Goal: Transaction & Acquisition: Download file/media

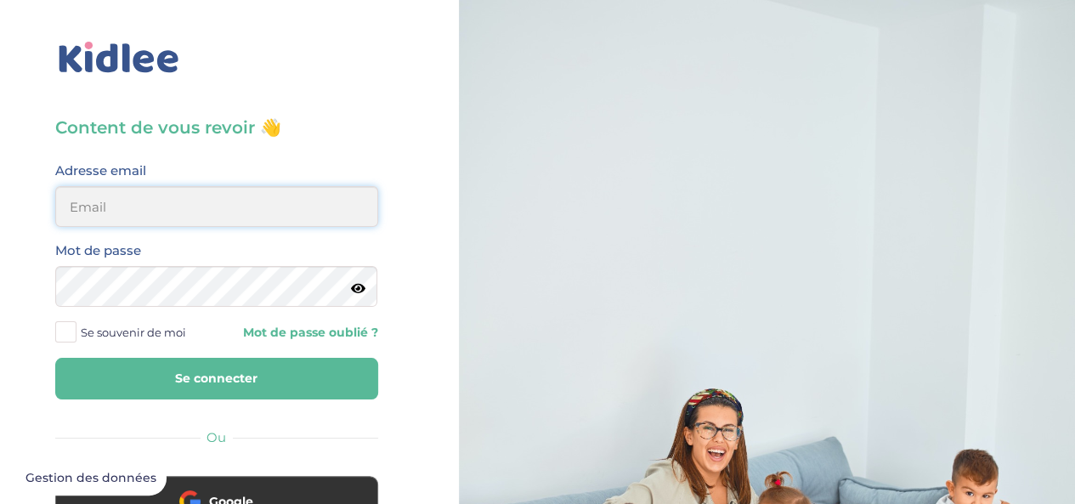
click at [174, 205] on input "email" at bounding box center [216, 206] width 323 height 41
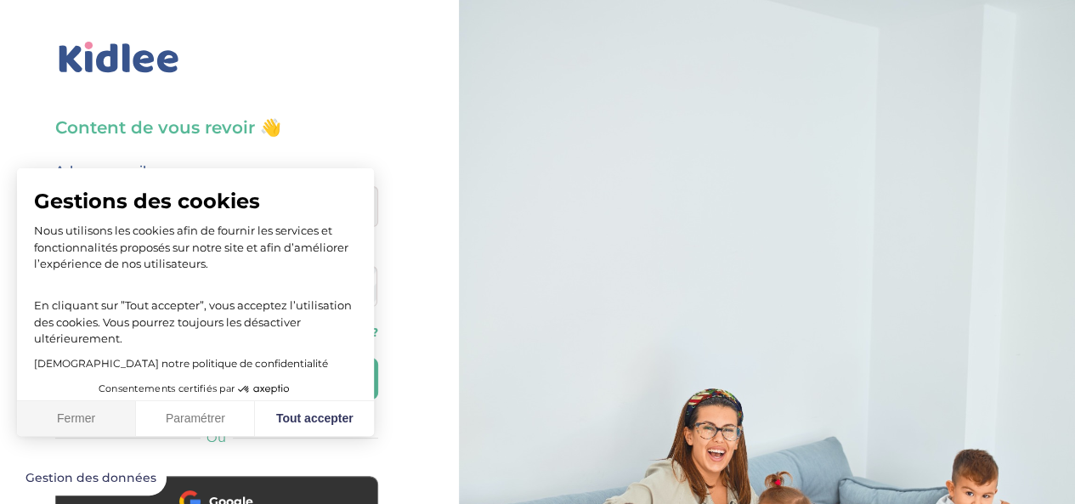
click at [102, 411] on button "Fermer" at bounding box center [76, 419] width 119 height 36
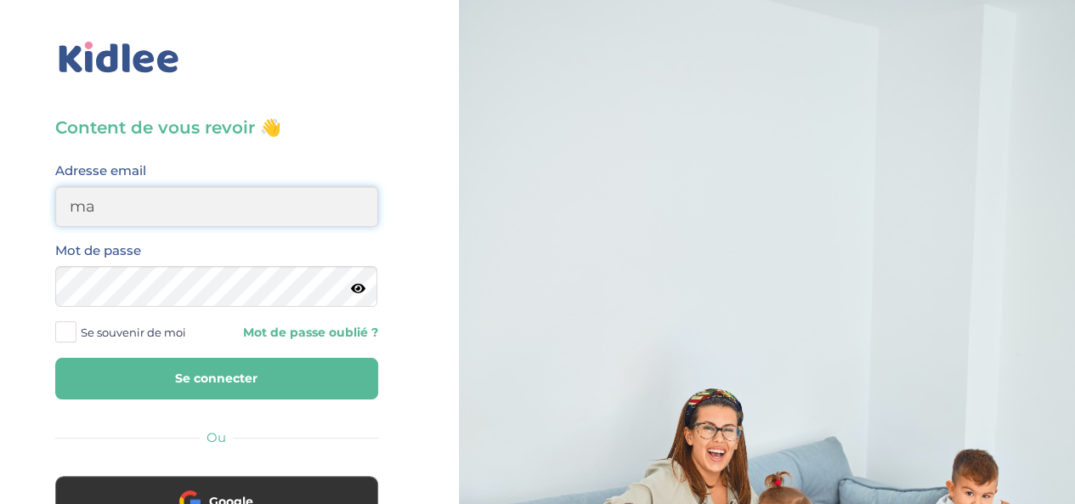
click at [165, 217] on input "ma" at bounding box center [216, 206] width 323 height 41
paste input "@"
type input "malikakaddour92@gmail.com"
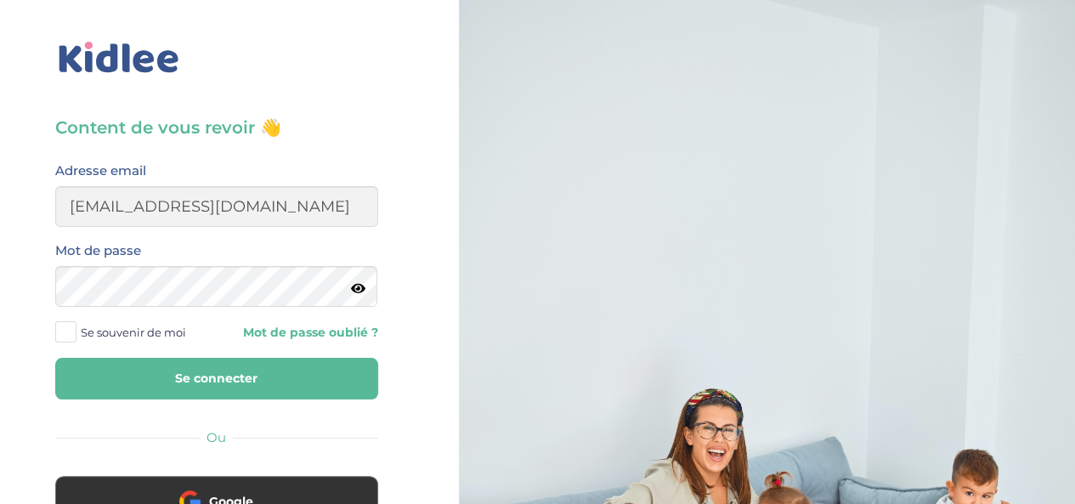
click at [157, 378] on button "Se connecter" at bounding box center [216, 379] width 323 height 42
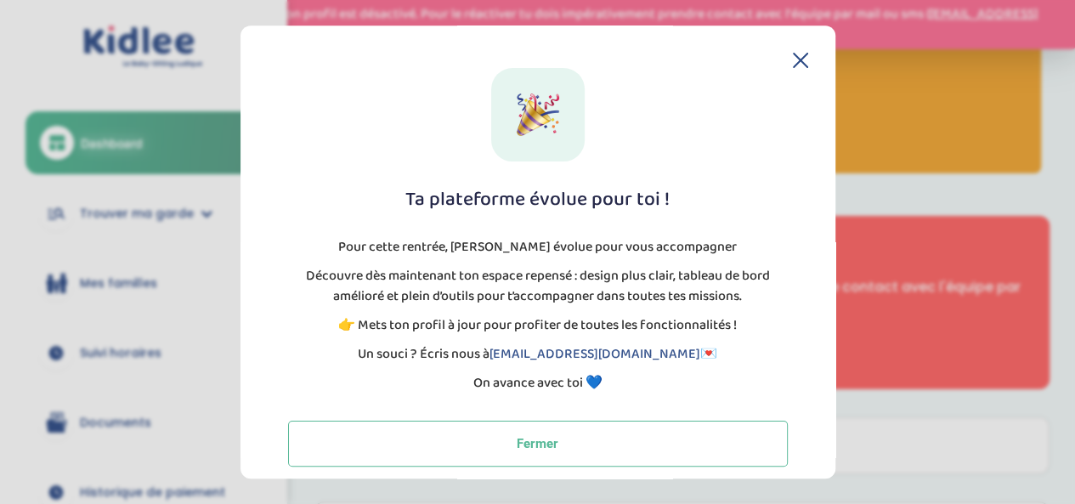
click at [799, 59] on icon at bounding box center [800, 60] width 15 height 15
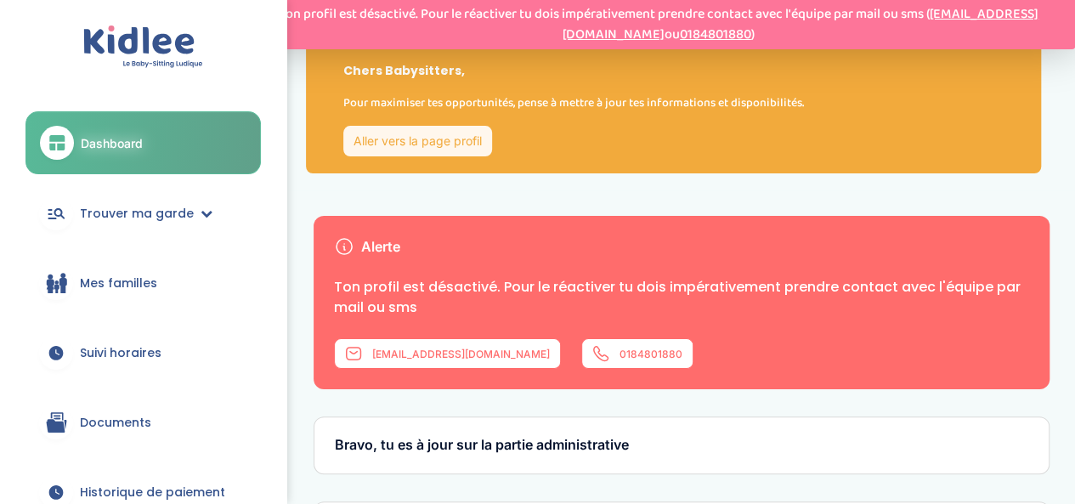
click at [129, 283] on span "Mes familles" at bounding box center [118, 284] width 77 height 18
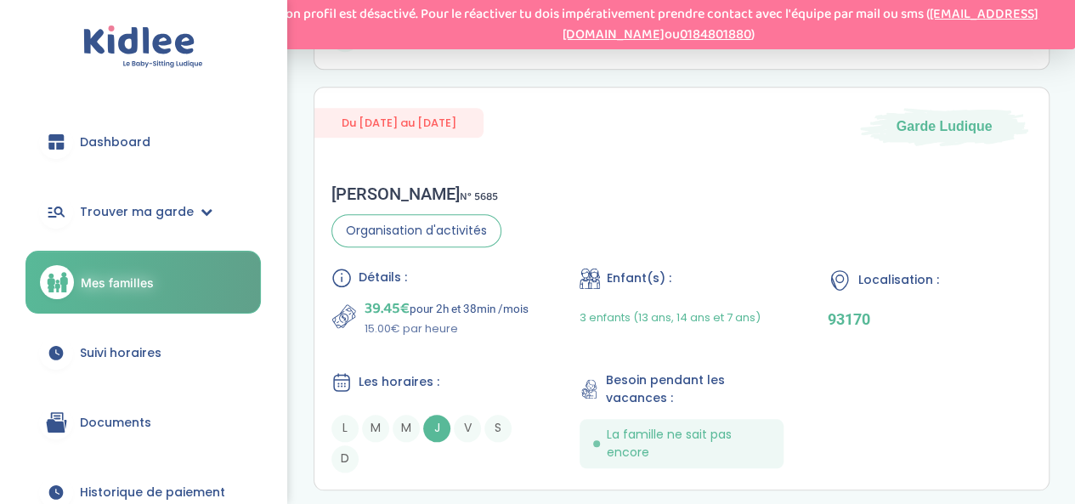
scroll to position [733, 0]
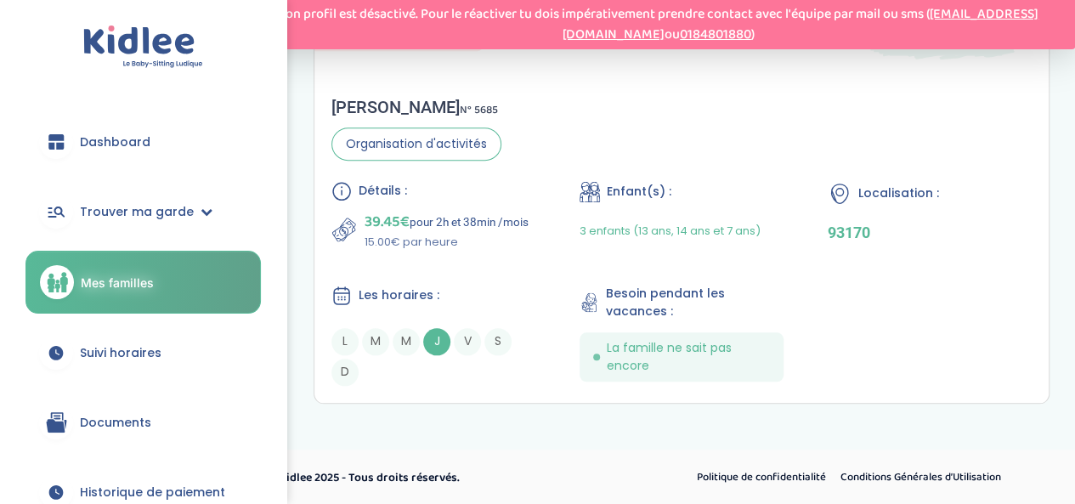
click at [119, 433] on link "Documents" at bounding box center [143, 422] width 235 height 61
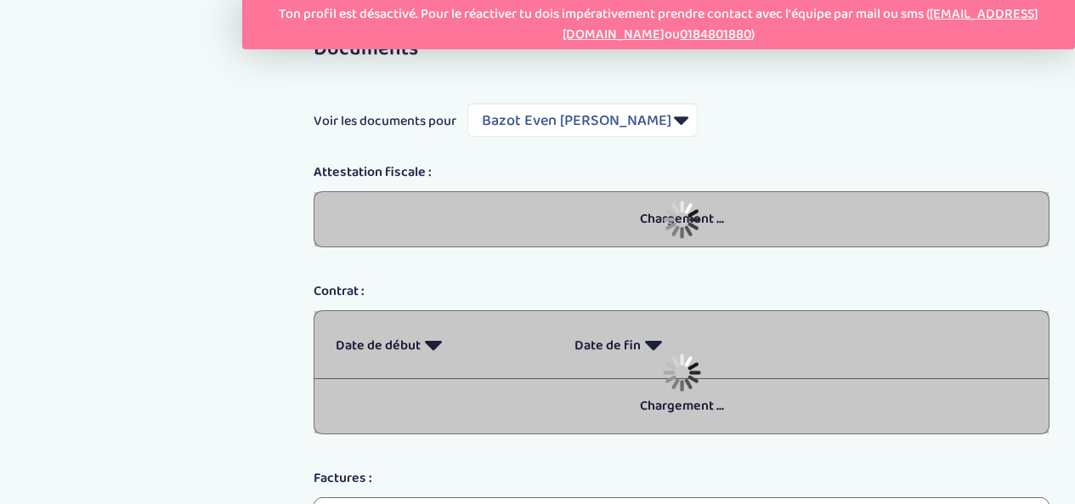
select select "1962"
select select "2023"
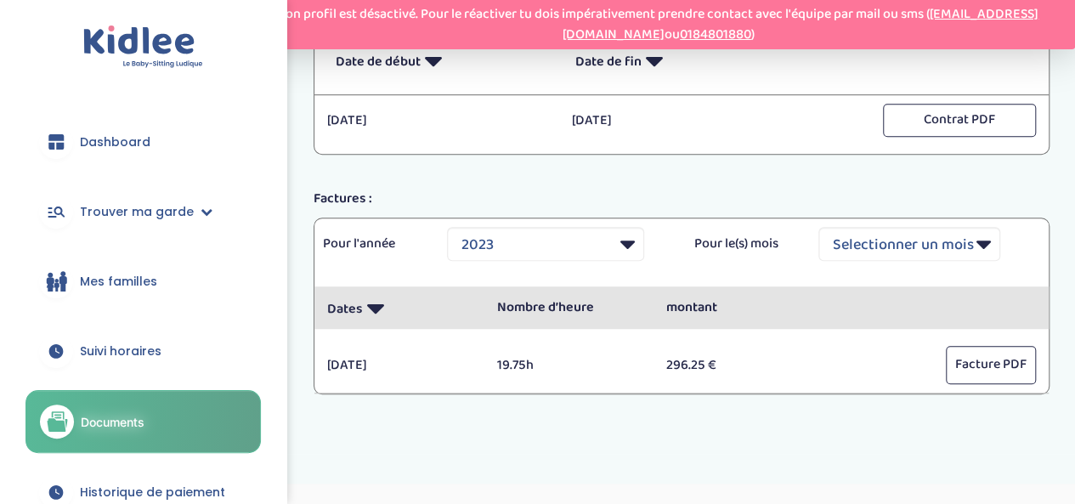
scroll to position [487, 0]
click at [967, 357] on button "Facture PDF" at bounding box center [991, 363] width 90 height 38
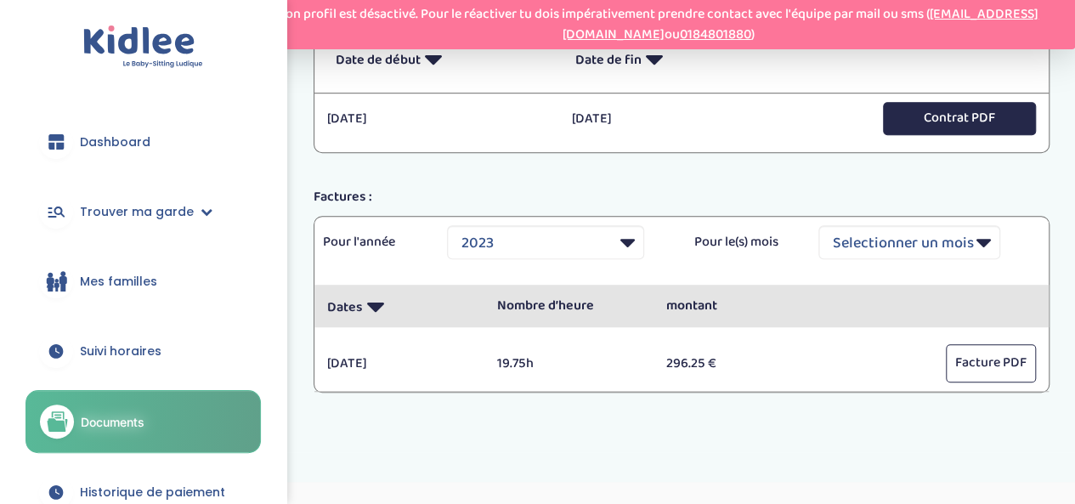
click at [966, 122] on button "Contrat PDF" at bounding box center [959, 118] width 153 height 33
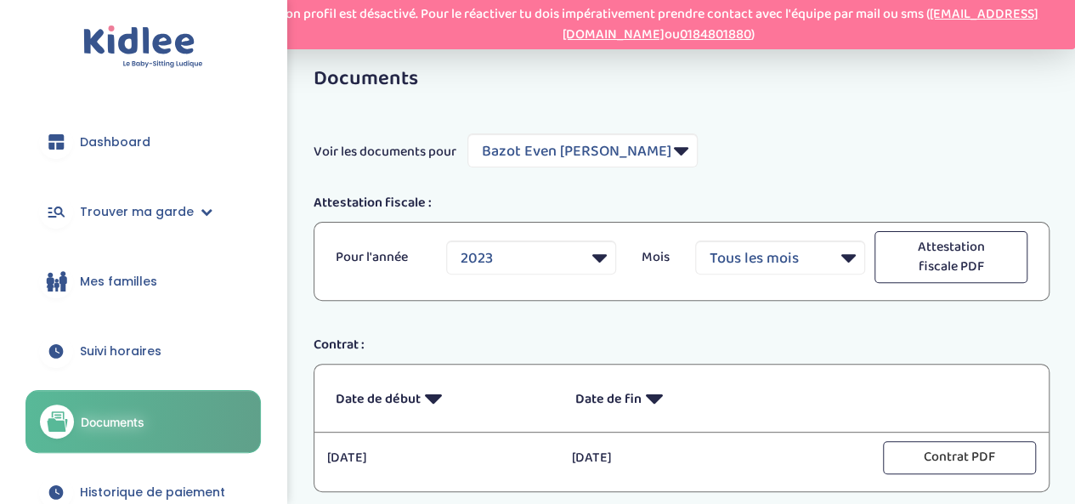
scroll to position [147, 0]
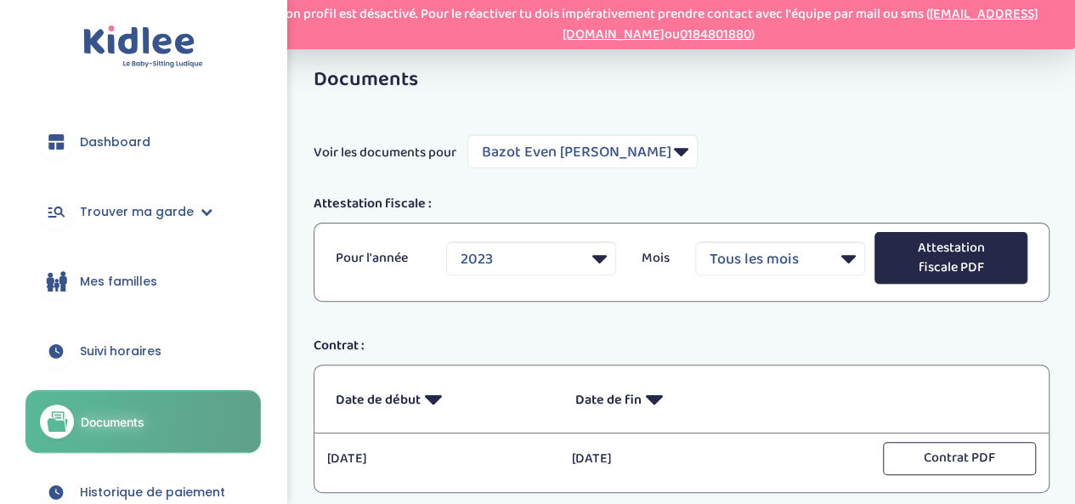
click at [949, 252] on button "Attestation fiscale PDF" at bounding box center [951, 258] width 153 height 53
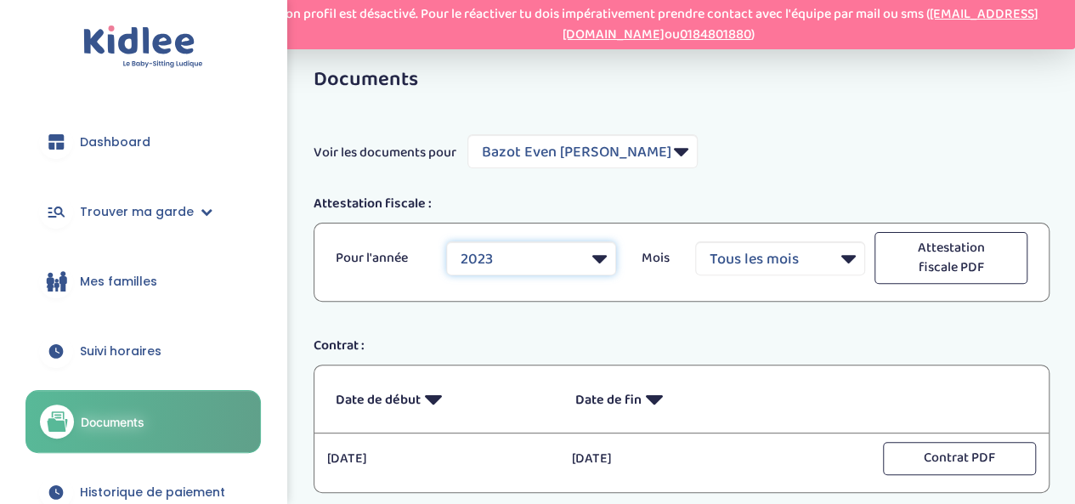
click at [594, 256] on select "2023 2024" at bounding box center [531, 258] width 170 height 34
select select "2024"
click at [446, 241] on select "2023 2024" at bounding box center [531, 258] width 170 height 34
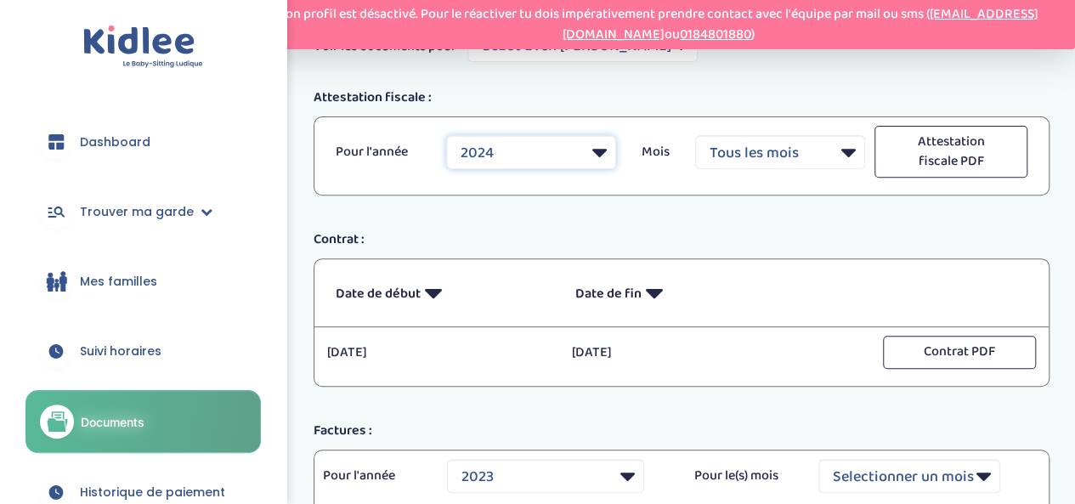
scroll to position [226, 0]
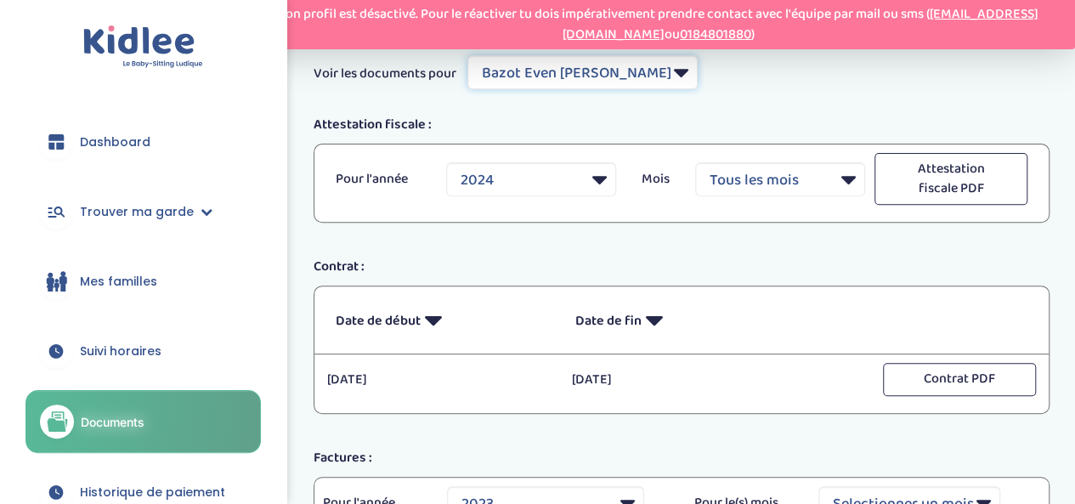
click at [658, 76] on select "Filtrer par Famille Bazot Even Delphine Laurent Sergent Diane Moutachi Priscilla" at bounding box center [583, 72] width 230 height 34
select select "2772"
click at [468, 55] on select "Filtrer par Famille Bazot Even Delphine Laurent Sergent Diane Moutachi Priscilla" at bounding box center [583, 72] width 230 height 34
select select "2024"
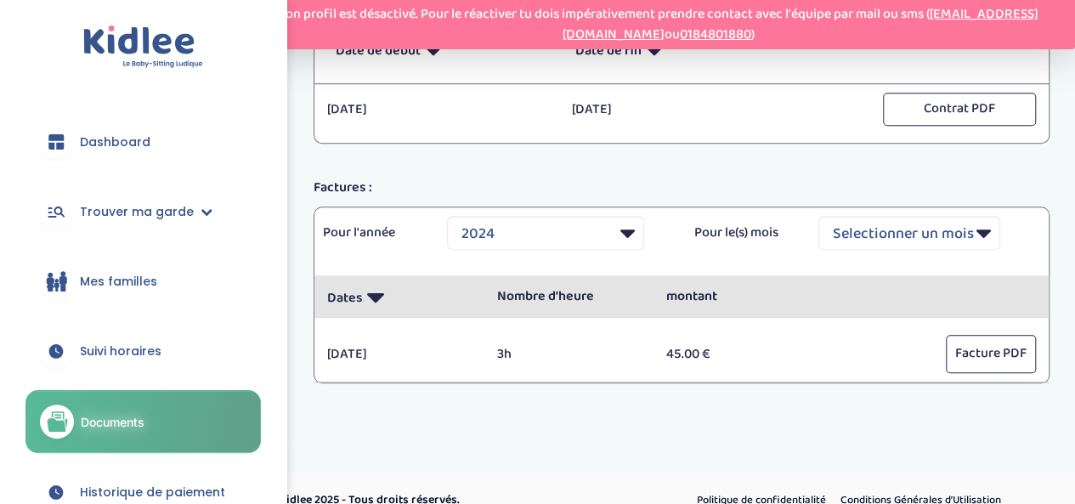
scroll to position [498, 0]
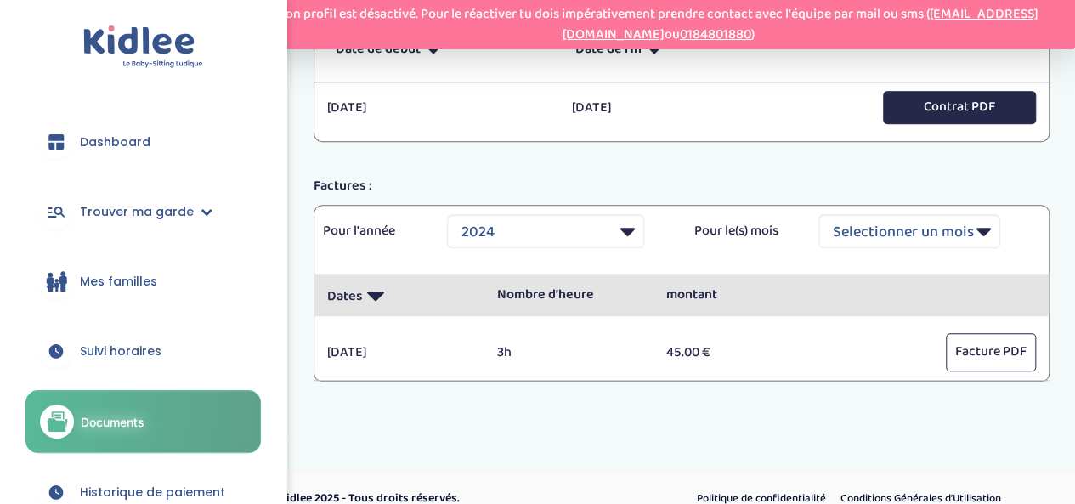
click at [923, 105] on button "Contrat PDF" at bounding box center [959, 107] width 153 height 33
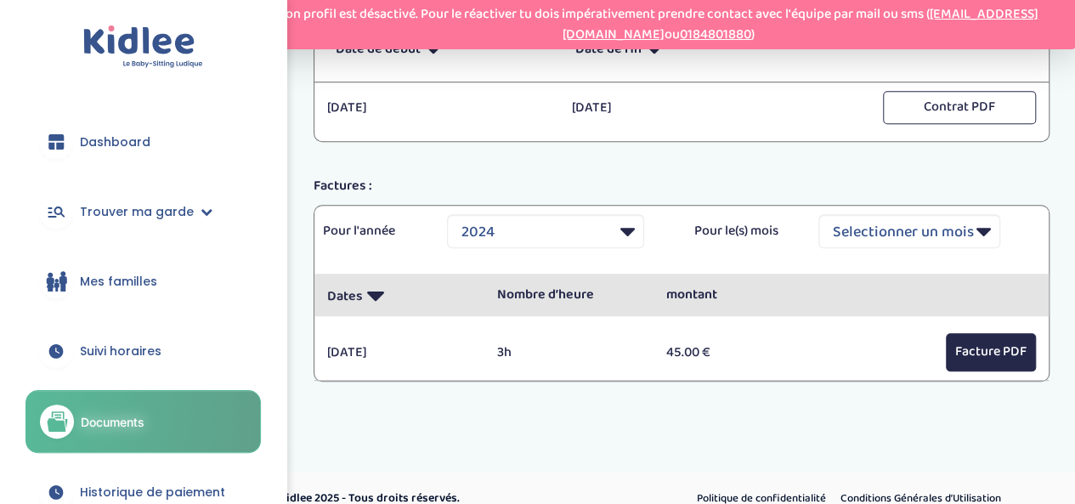
click at [963, 345] on button "Facture PDF" at bounding box center [991, 352] width 90 height 38
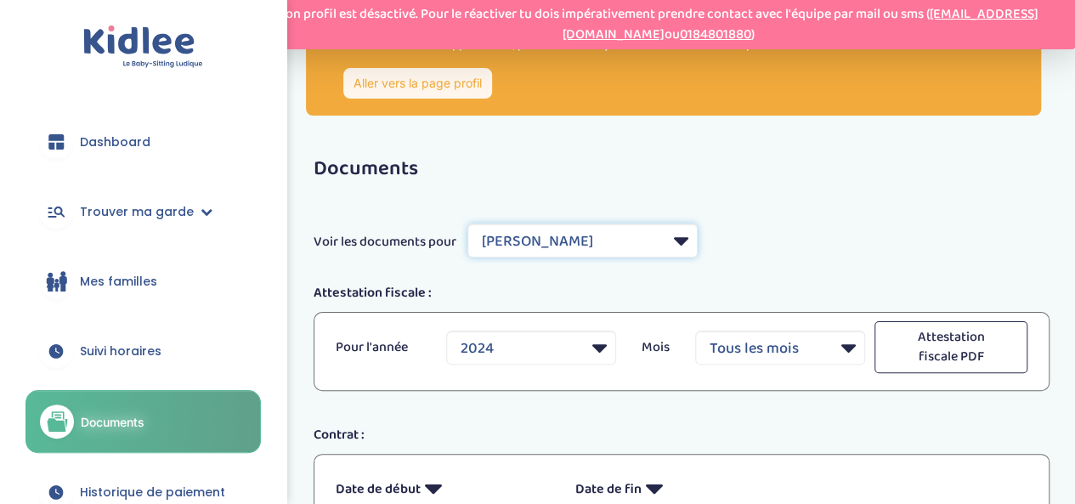
click at [639, 247] on select "Filtrer par Famille Bazot Even Delphine Laurent Sergent Diane Moutachi Priscilla" at bounding box center [583, 241] width 230 height 34
select select "5557"
click at [468, 224] on select "Filtrer par Famille Bazot Even Delphine Laurent Sergent Diane Moutachi Priscilla" at bounding box center [583, 241] width 230 height 34
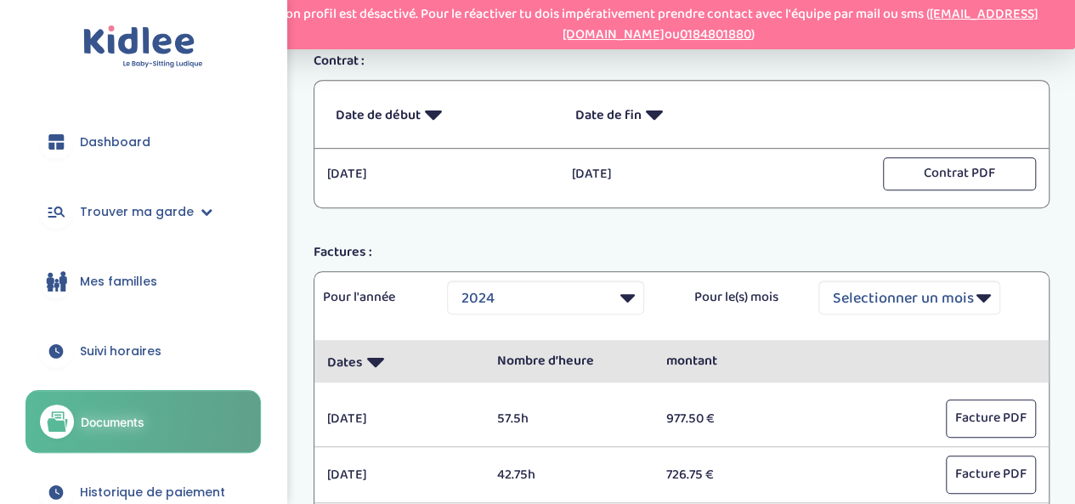
scroll to position [466, 0]
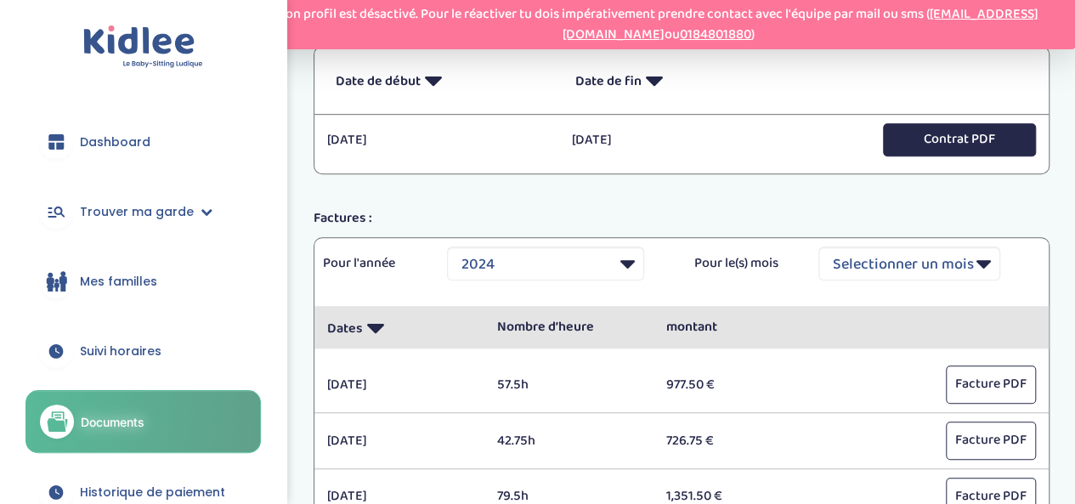
click at [978, 137] on button "Contrat PDF" at bounding box center [959, 139] width 153 height 33
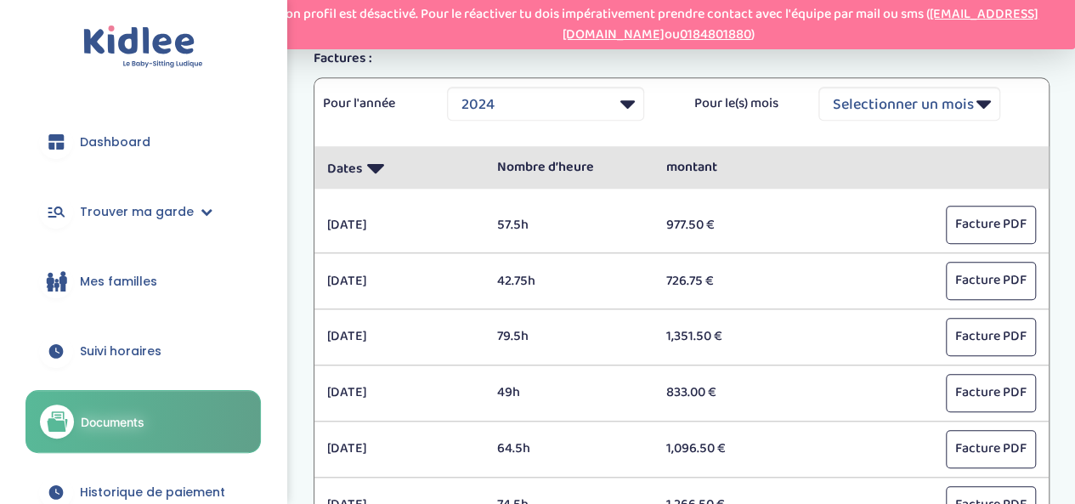
scroll to position [636, 0]
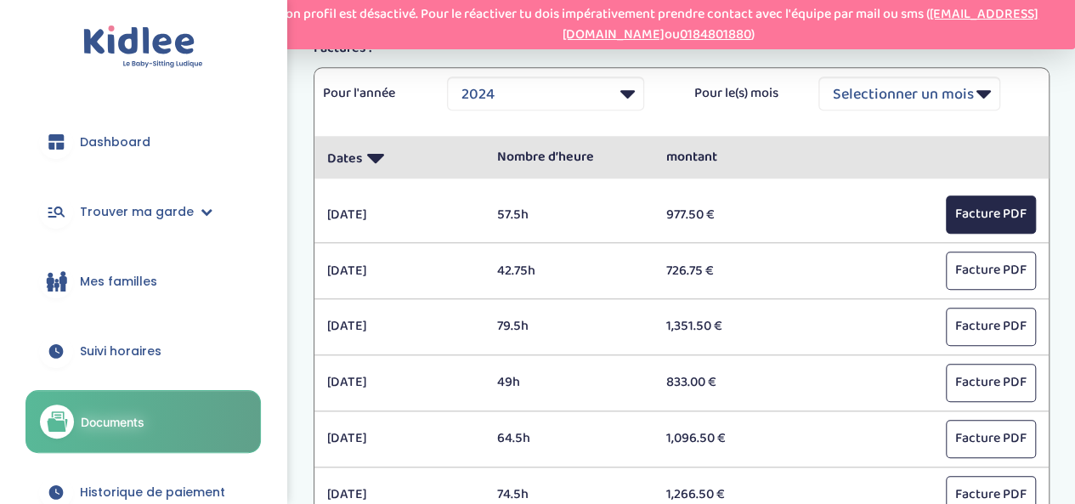
click at [1001, 212] on button "Facture PDF" at bounding box center [991, 215] width 90 height 38
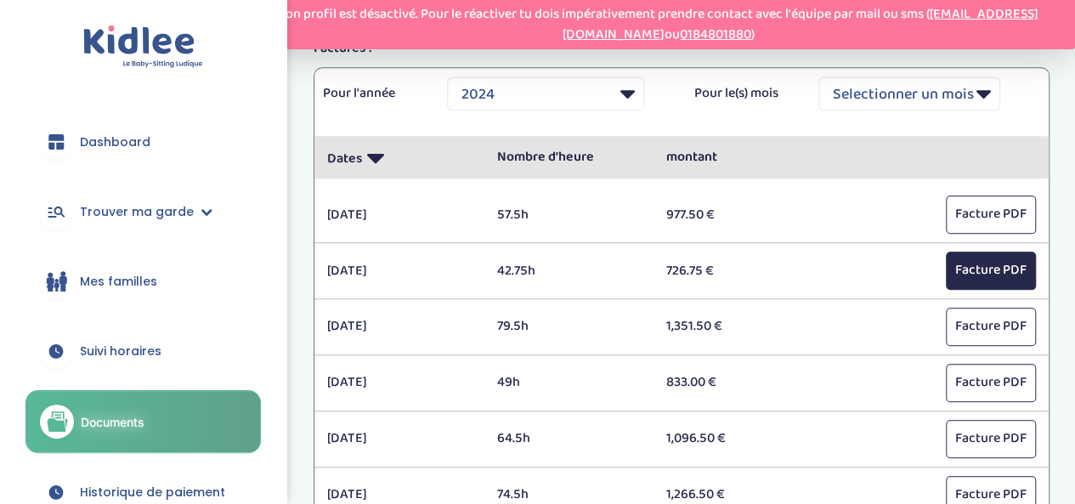
click at [1024, 259] on button "Facture PDF" at bounding box center [991, 271] width 90 height 38
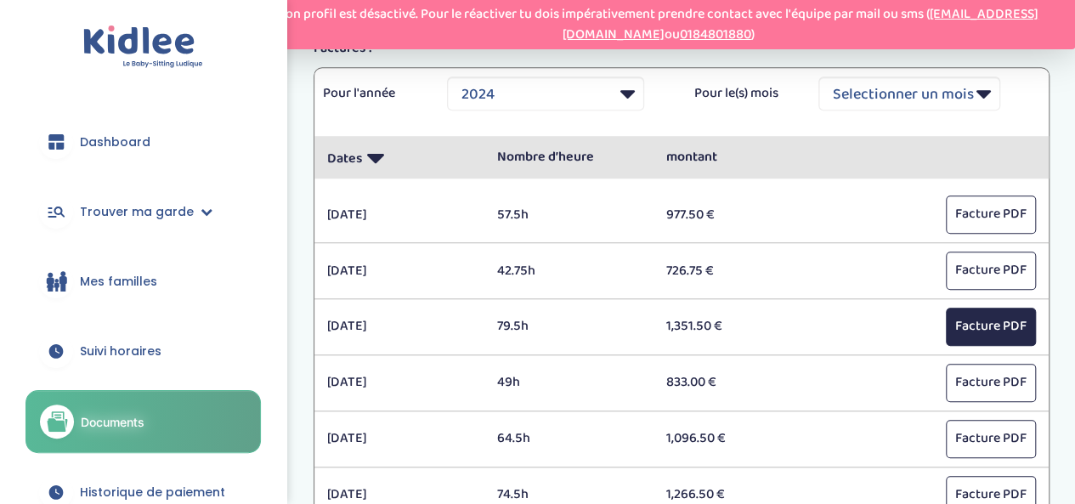
click at [976, 319] on button "Facture PDF" at bounding box center [991, 327] width 90 height 38
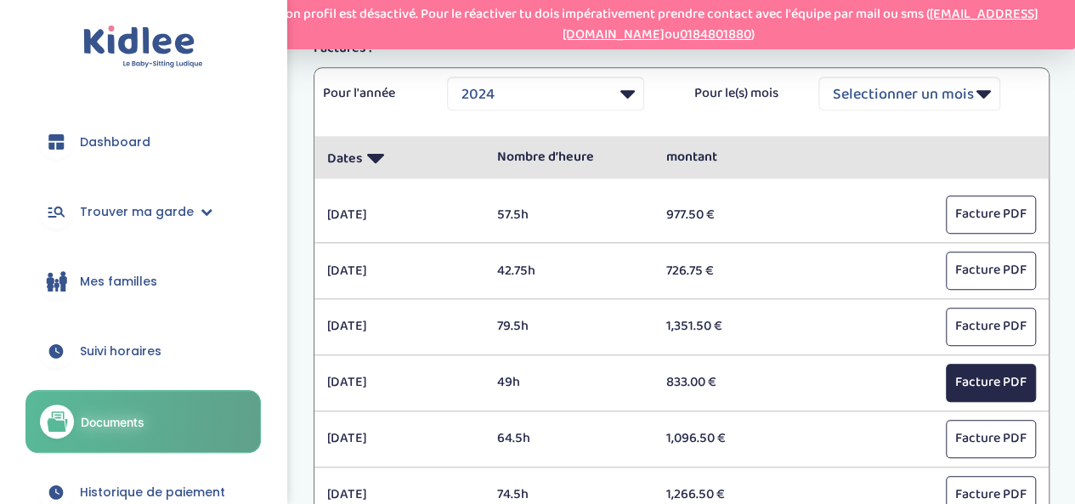
click at [972, 380] on button "Facture PDF" at bounding box center [991, 383] width 90 height 38
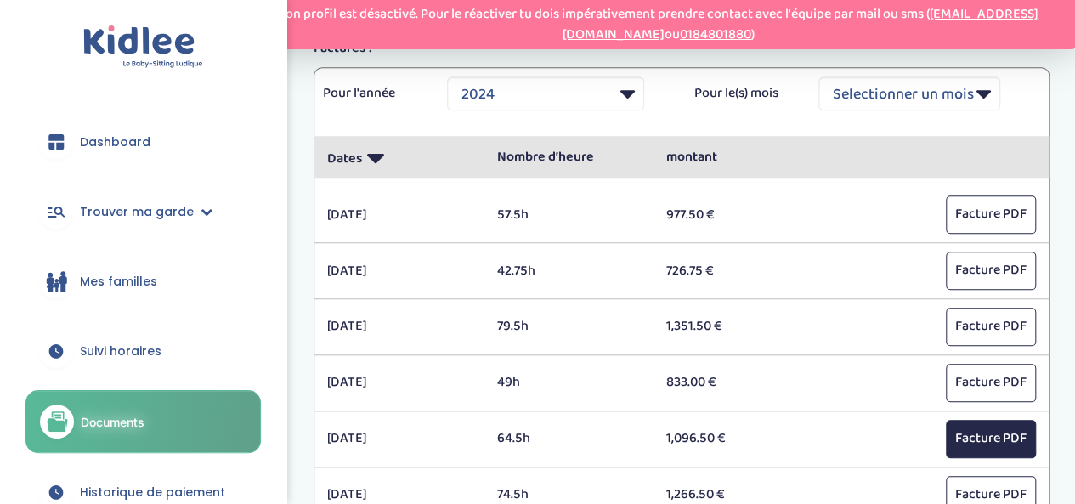
click at [975, 433] on button "Facture PDF" at bounding box center [991, 439] width 90 height 38
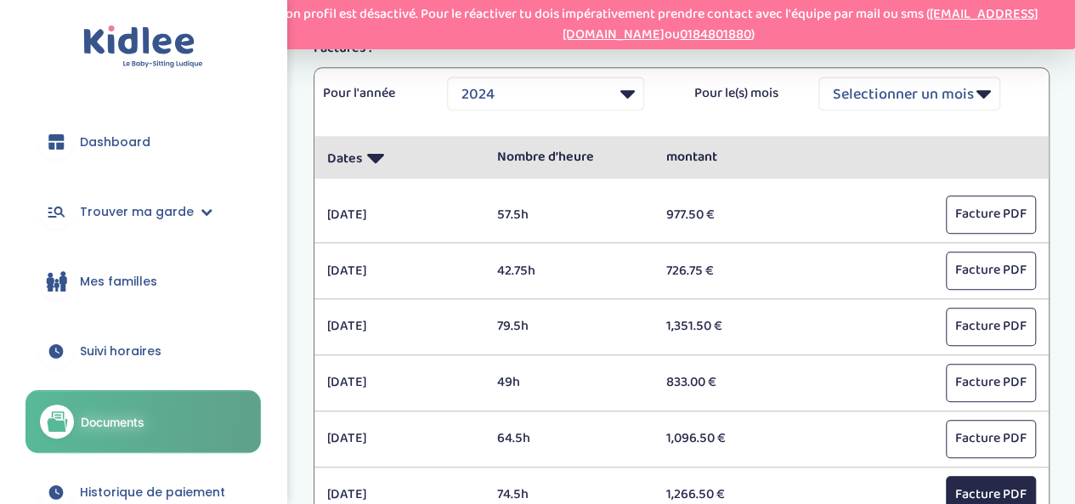
click at [979, 484] on button "Facture PDF" at bounding box center [991, 495] width 90 height 38
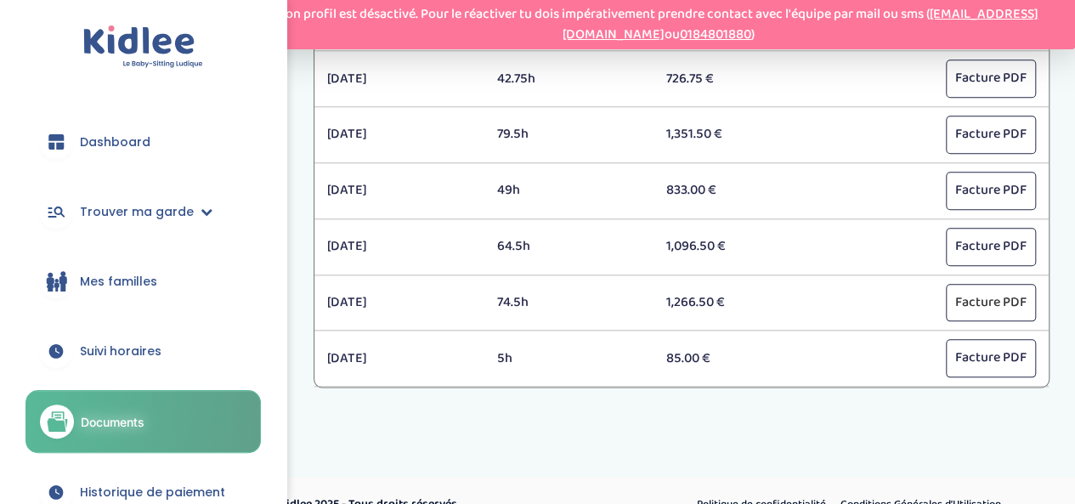
scroll to position [840, 0]
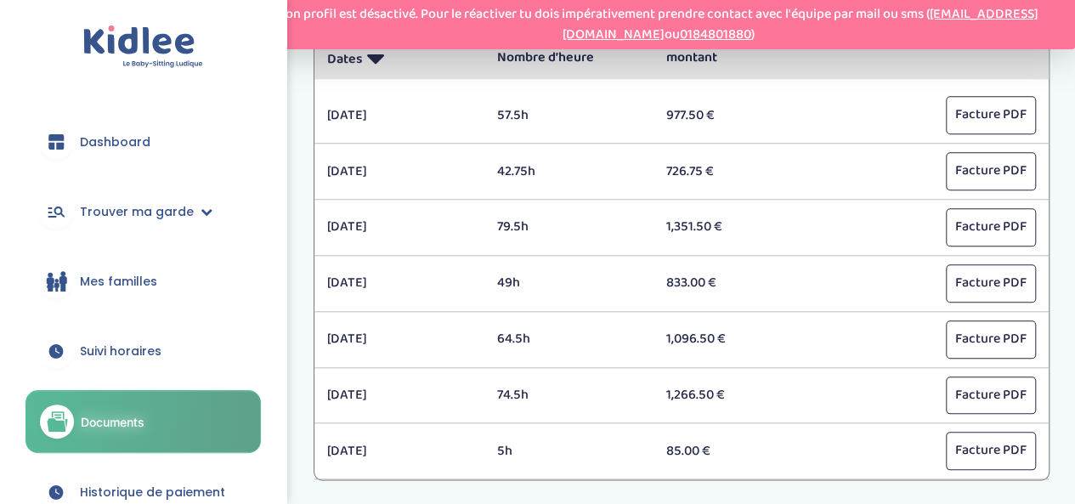
scroll to position [715, 0]
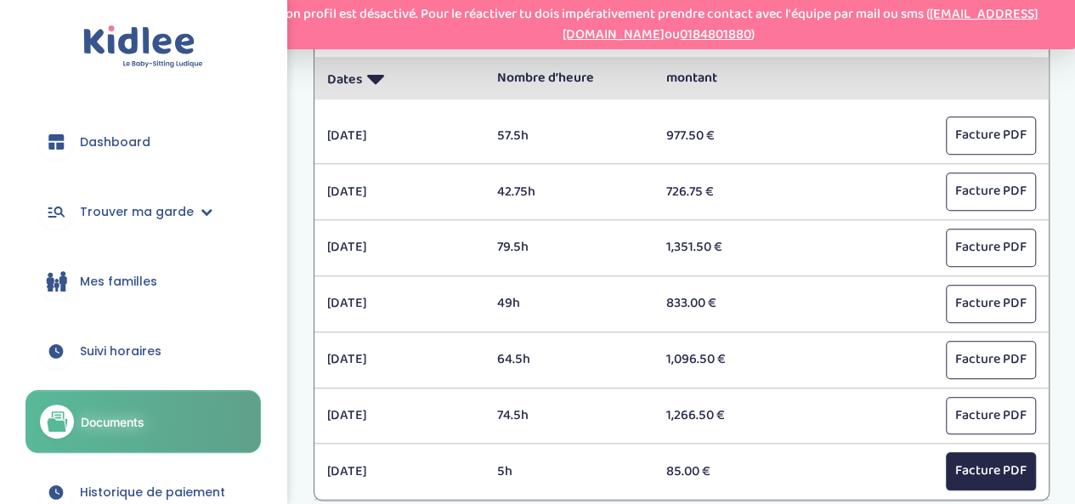
click at [989, 463] on button "Facture PDF" at bounding box center [991, 471] width 90 height 38
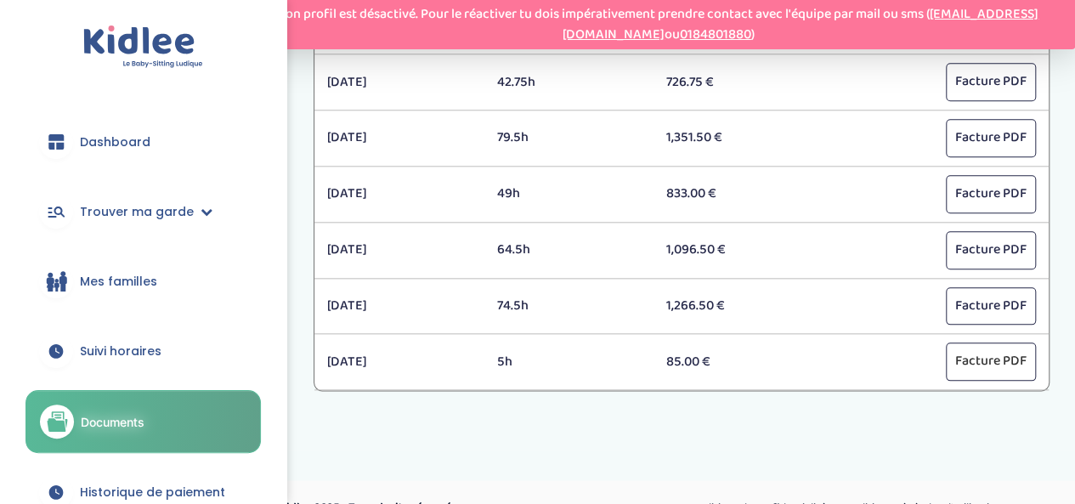
scroll to position [847, 0]
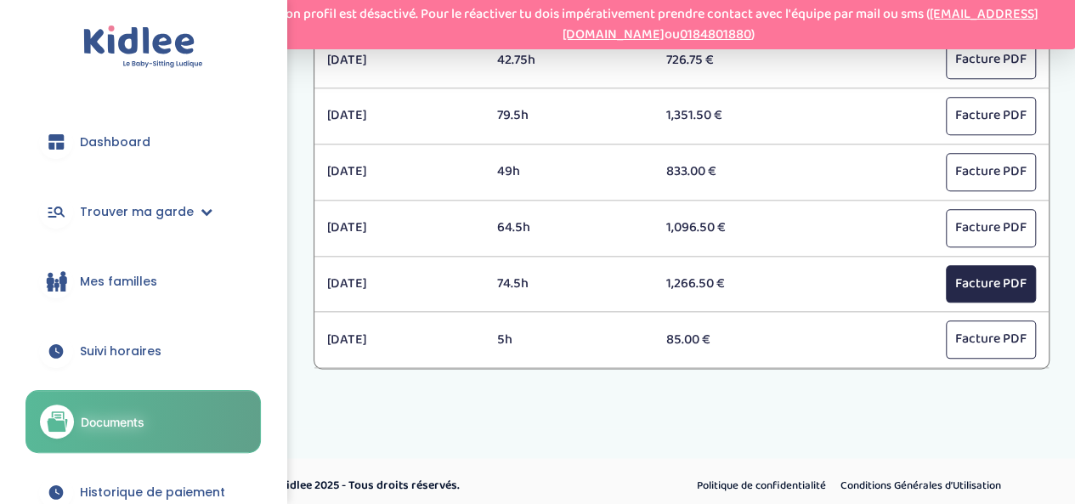
click at [996, 266] on button "Facture PDF" at bounding box center [991, 284] width 90 height 38
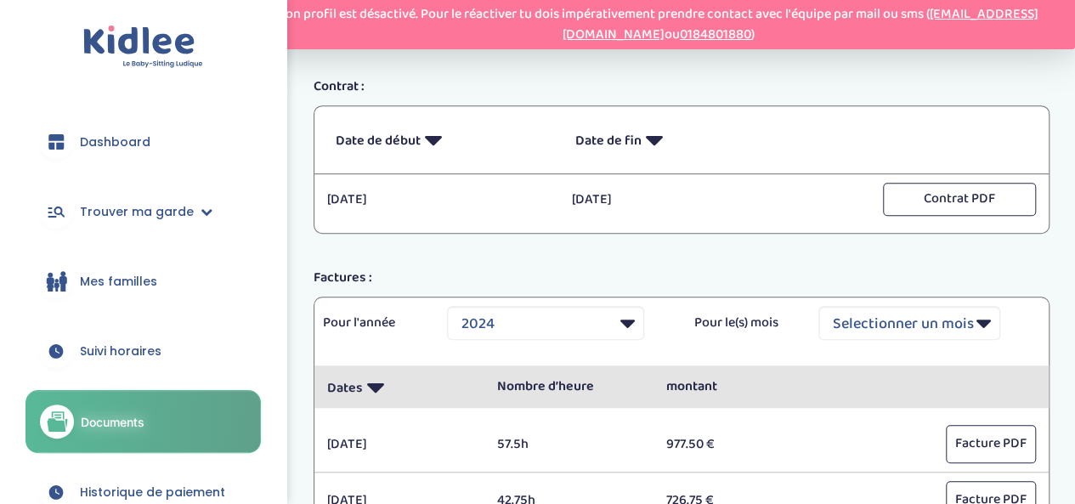
scroll to position [0, 0]
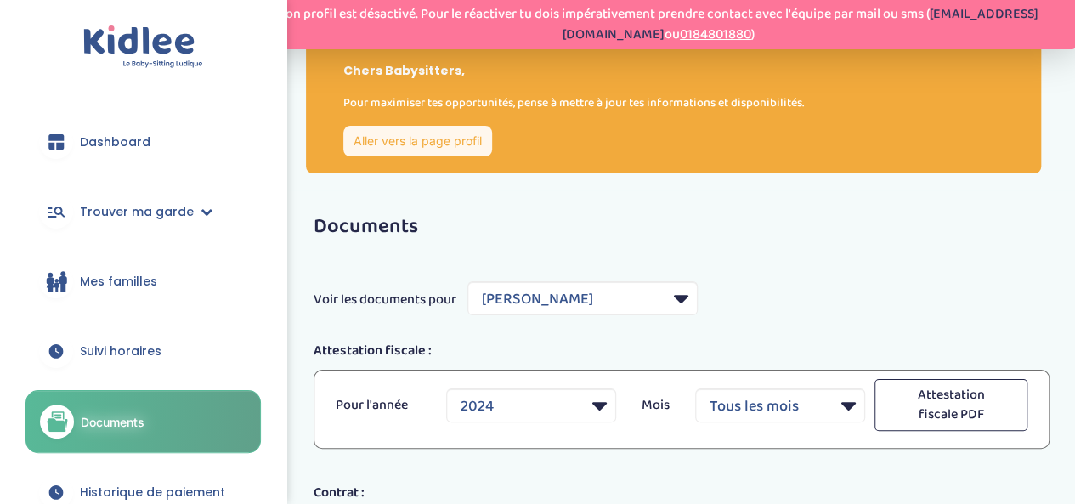
click at [1028, 6] on link "[EMAIL_ADDRESS][DOMAIN_NAME]" at bounding box center [801, 24] width 476 height 42
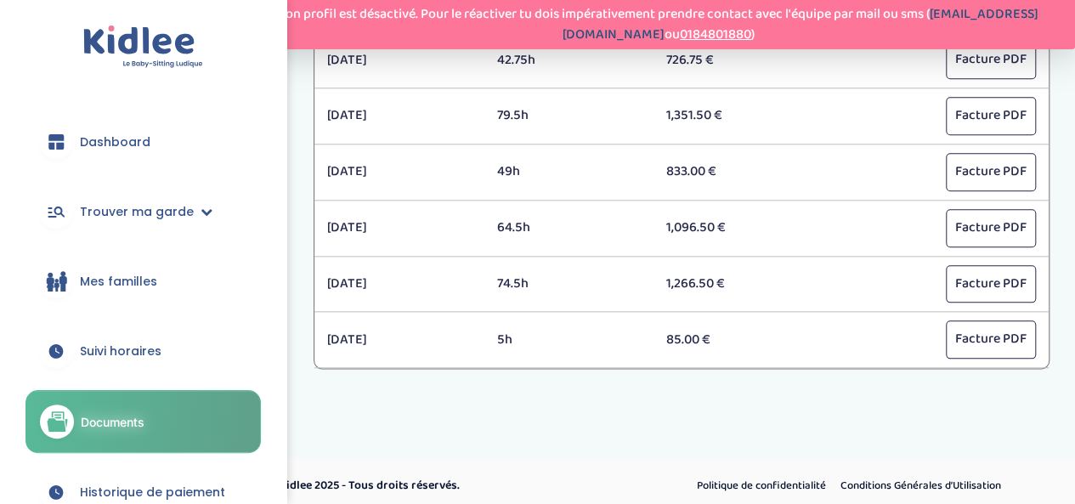
scroll to position [845, 0]
